Goal: Transaction & Acquisition: Purchase product/service

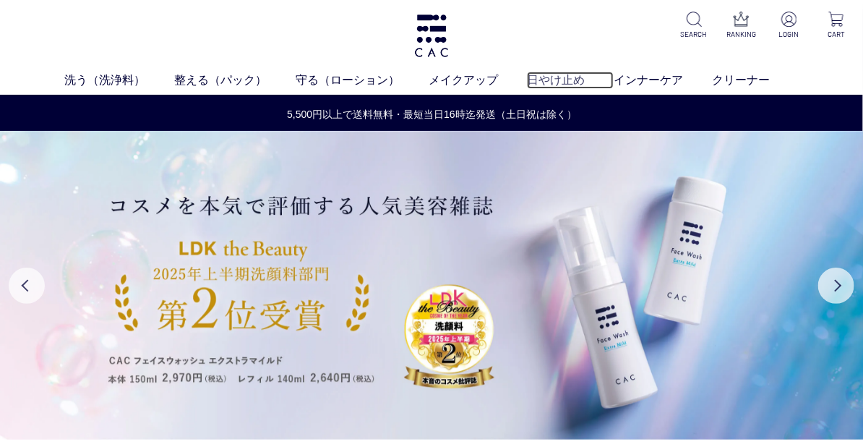
click at [535, 85] on link "日やけ止め" at bounding box center [570, 80] width 87 height 17
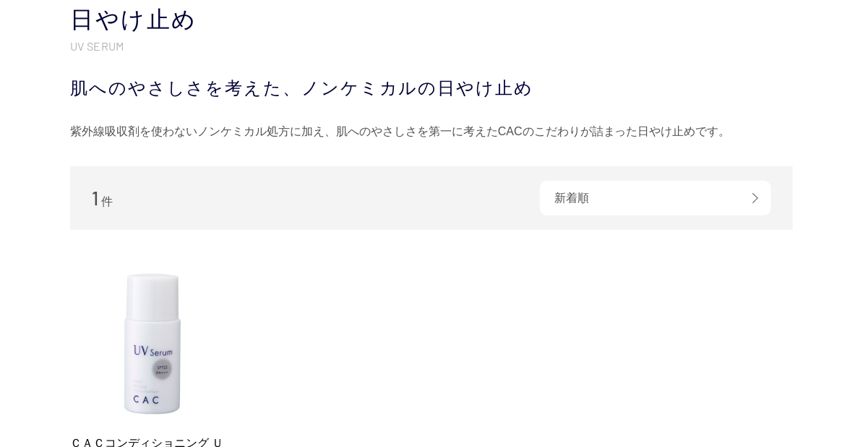
scroll to position [241, 0]
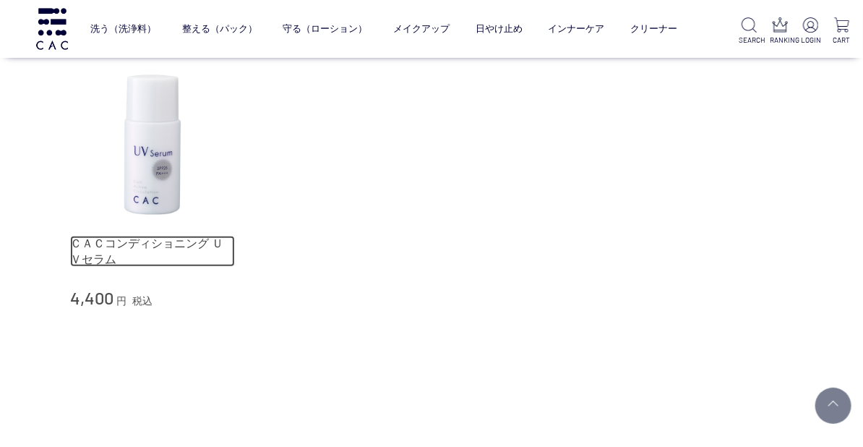
click at [95, 252] on link "ＣＡＣコンディショニング ＵＶセラム" at bounding box center [152, 251] width 165 height 31
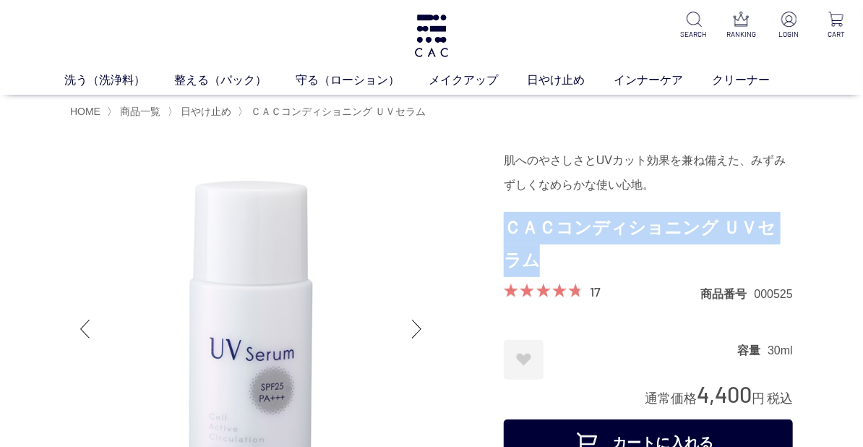
drag, startPoint x: 539, startPoint y: 267, endPoint x: 506, endPoint y: 239, distance: 43.5
click at [506, 239] on h1 "ＣＡＣコンディショニング ＵＶセラム" at bounding box center [648, 244] width 289 height 65
copy h1 "ＣＡＣコンディショニング ＵＶセラム"
